Goal: Register for event/course

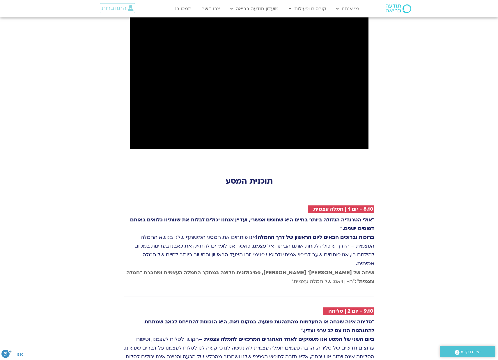
scroll to position [704, 0]
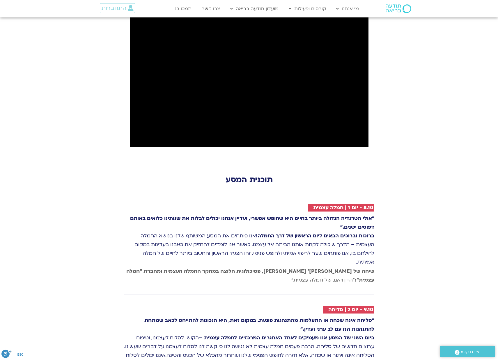
click at [321, 205] on h2 "8.10 - יום 1 | חמלה עצמית" at bounding box center [343, 208] width 60 height 6
drag, startPoint x: 307, startPoint y: 228, endPoint x: 295, endPoint y: 232, distance: 12.9
click at [307, 268] on strong "שיחה של [PERSON_NAME]׳ [PERSON_NAME], פסיכולוגית חלוצה במחקר החמלה העצמית ומחבר…" at bounding box center [250, 275] width 248 height 15
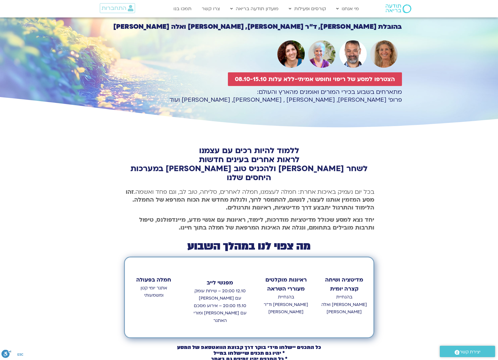
scroll to position [0, 0]
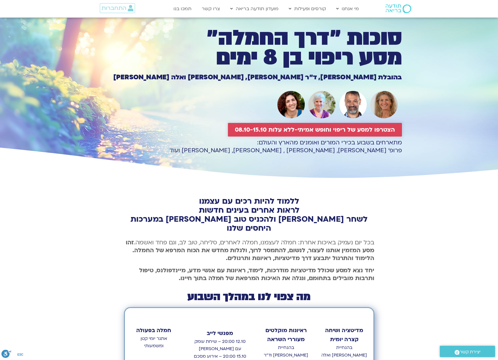
click at [285, 129] on span "הצטרפו למסע של ריפוי וחופש אמיתי-ללא עלות 08.10-15.10" at bounding box center [315, 130] width 160 height 7
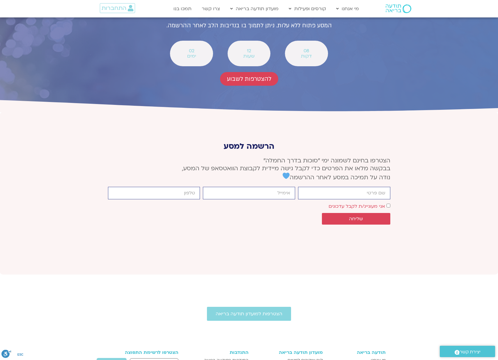
scroll to position [2143, 0]
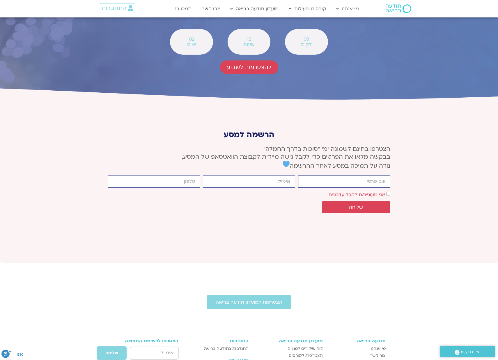
click at [332, 175] on input "firstname" at bounding box center [344, 181] width 92 height 13
click at [374, 175] on input "[PERSON_NAME]" at bounding box center [344, 181] width 92 height 13
type input "[PERSON_NAME]"
click at [272, 175] on input "email" at bounding box center [249, 181] width 92 height 13
type input "[EMAIL_ADDRESS][DOMAIN_NAME]"
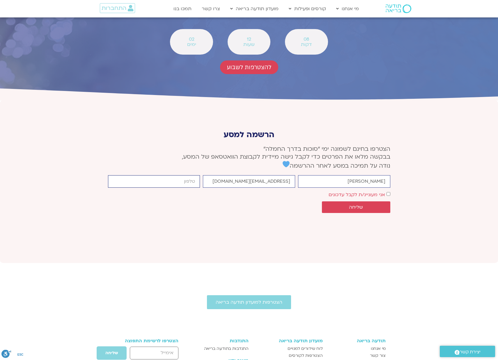
click at [159, 175] on input "cellphone" at bounding box center [154, 181] width 92 height 13
type input "0546820902"
click at [343, 205] on span "שליחה" at bounding box center [356, 207] width 54 height 5
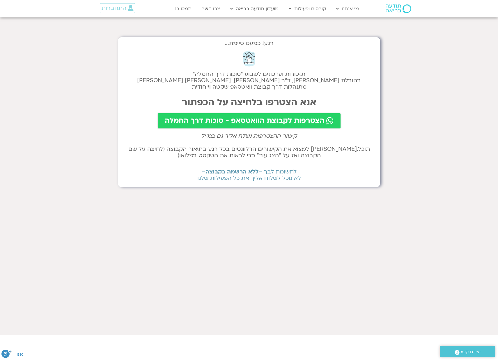
click at [250, 120] on span "הצטרפות לקבוצת הוואטסאפ - סוכות דרך החמלה" at bounding box center [245, 121] width 160 height 8
